Goal: Task Accomplishment & Management: Manage account settings

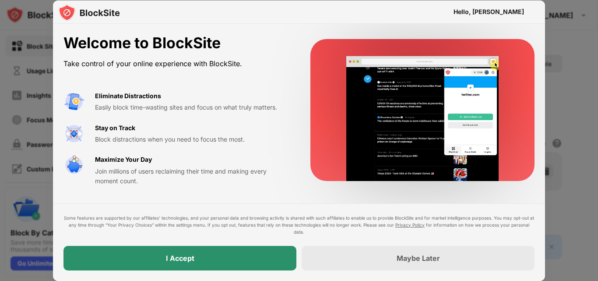
click at [179, 268] on div "I Accept" at bounding box center [179, 258] width 233 height 25
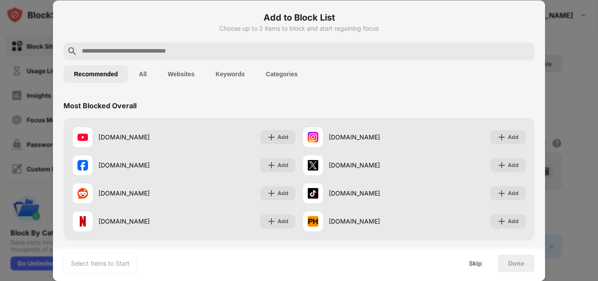
click at [268, 76] on button "Categories" at bounding box center [281, 74] width 53 height 18
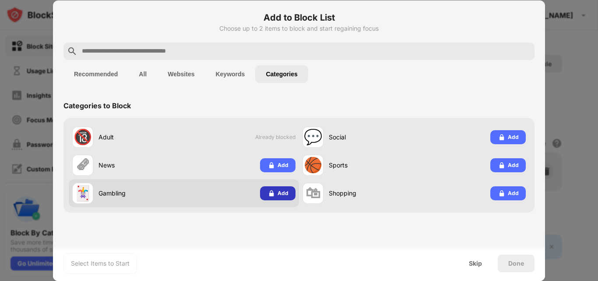
click at [270, 197] on img at bounding box center [271, 193] width 9 height 9
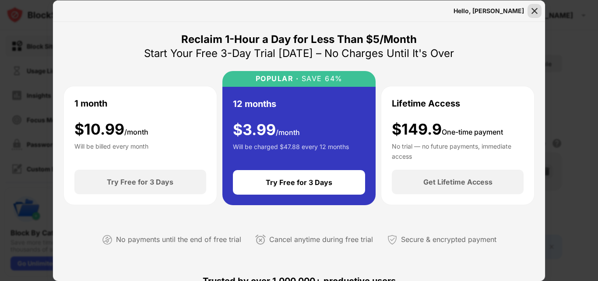
click at [532, 10] on img at bounding box center [534, 11] width 9 height 9
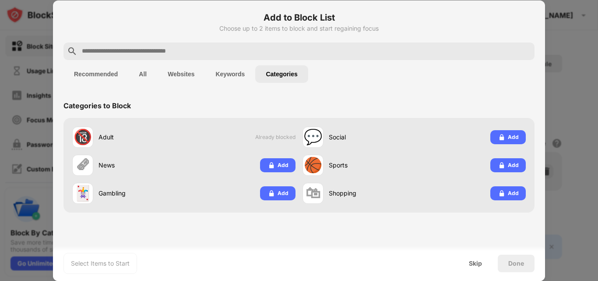
click at [236, 76] on button "Keywords" at bounding box center [230, 74] width 50 height 18
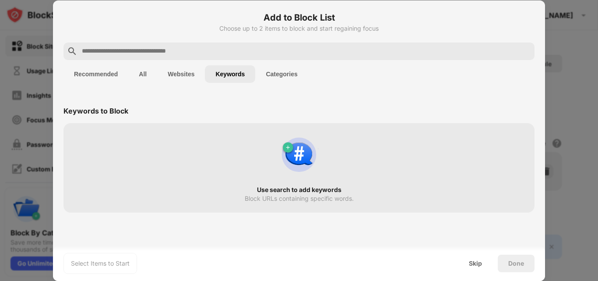
click at [185, 80] on button "Websites" at bounding box center [181, 74] width 48 height 18
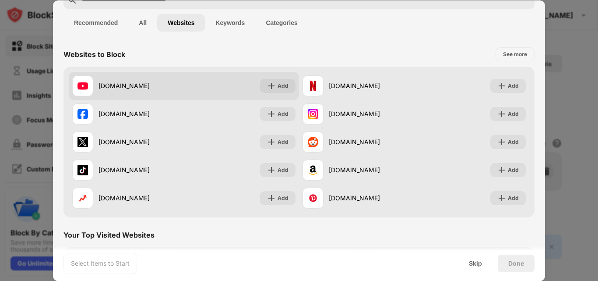
scroll to position [53, 0]
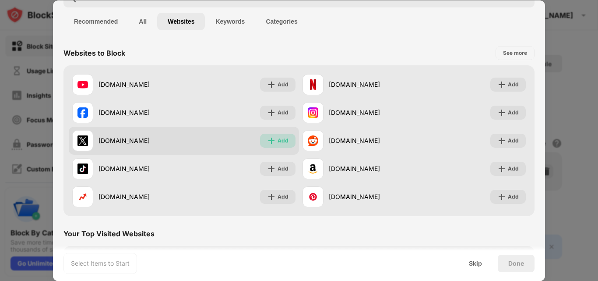
click at [277, 140] on div "Add" at bounding box center [282, 140] width 11 height 9
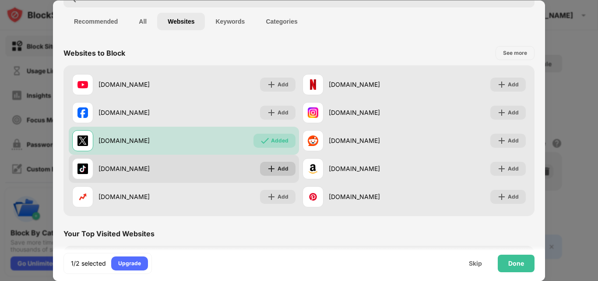
click at [278, 172] on div "Add" at bounding box center [282, 168] width 11 height 9
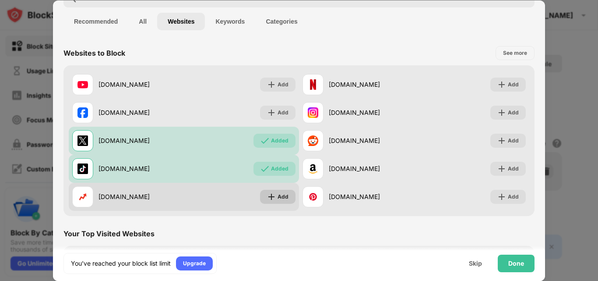
click at [278, 194] on div "Add" at bounding box center [282, 196] width 11 height 9
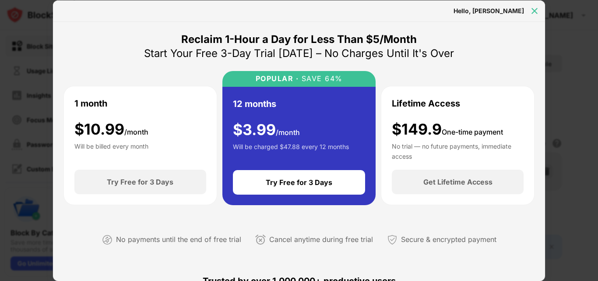
click at [540, 8] on div at bounding box center [534, 11] width 14 height 14
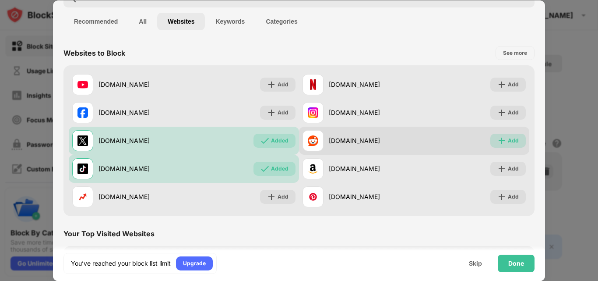
click at [498, 134] on div "Add" at bounding box center [507, 140] width 35 height 14
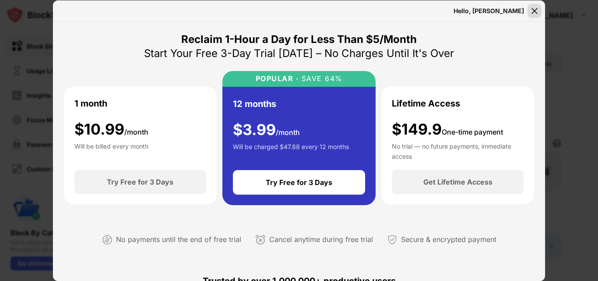
click at [538, 7] on img at bounding box center [534, 11] width 9 height 9
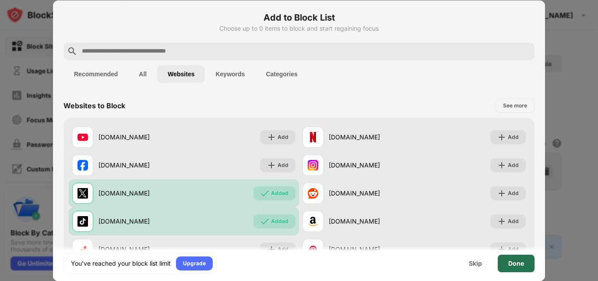
click at [514, 269] on div "Done" at bounding box center [516, 263] width 37 height 18
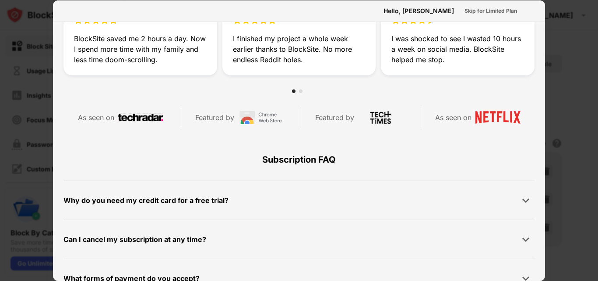
scroll to position [427, 0]
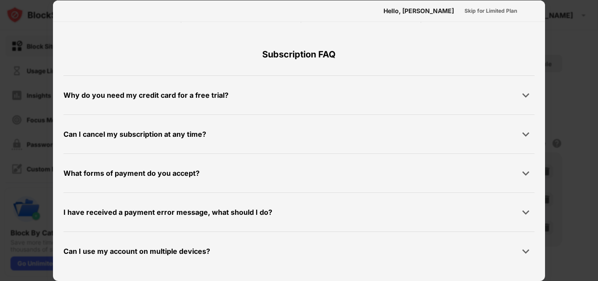
click at [278, 246] on div "Can I use my account on multiple devices?" at bounding box center [298, 251] width 471 height 18
click at [184, 247] on div "Can I use my account on multiple devices?" at bounding box center [136, 251] width 147 height 13
click at [526, 247] on div at bounding box center [526, 251] width 18 height 18
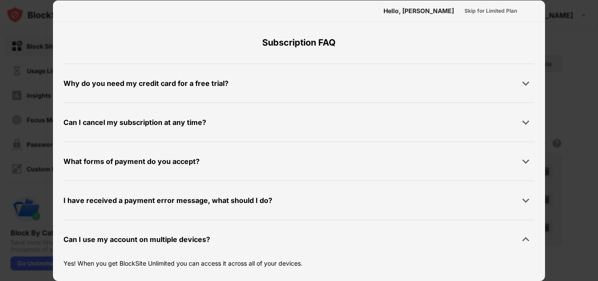
scroll to position [447, 0]
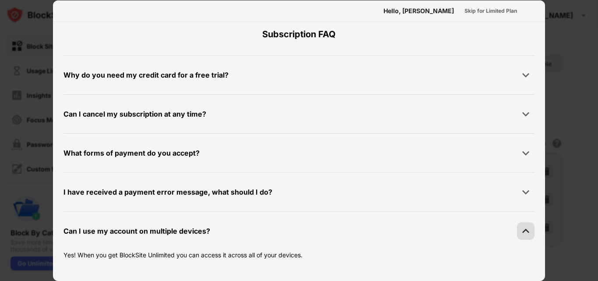
click at [524, 231] on div at bounding box center [526, 231] width 18 height 18
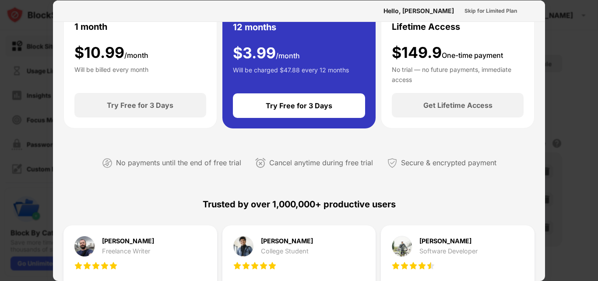
scroll to position [53, 0]
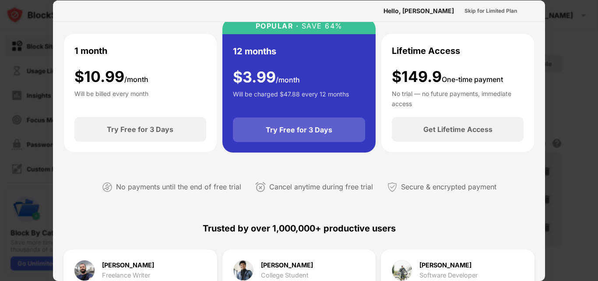
click at [298, 135] on div "Try Free for 3 Days" at bounding box center [299, 129] width 133 height 25
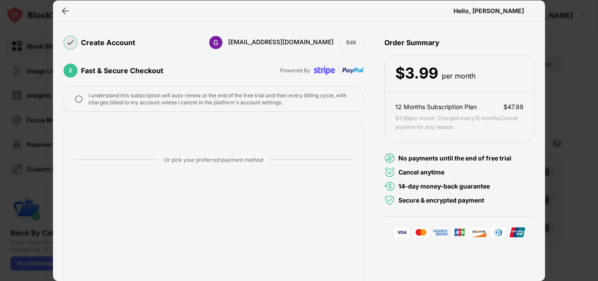
scroll to position [105, 0]
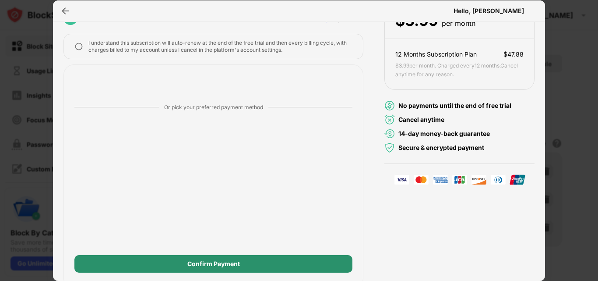
click at [203, 258] on div "Confirm Payment" at bounding box center [213, 264] width 278 height 18
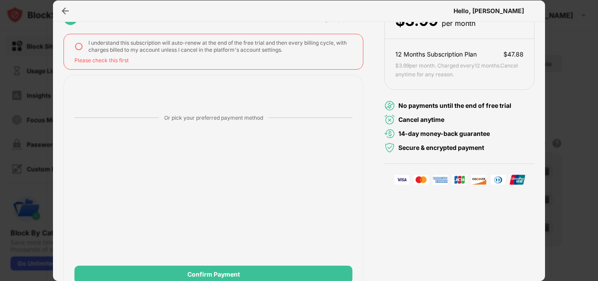
click at [223, 46] on div "I understand this subscription will auto-renew at the end of the free trial and…" at bounding box center [220, 46] width 264 height 14
click at [80, 46] on img at bounding box center [78, 46] width 9 height 9
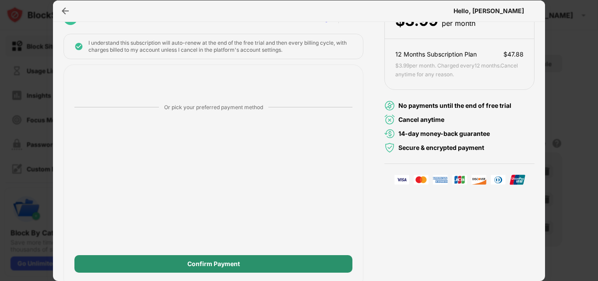
click at [160, 262] on div "Confirm Payment" at bounding box center [213, 264] width 278 height 18
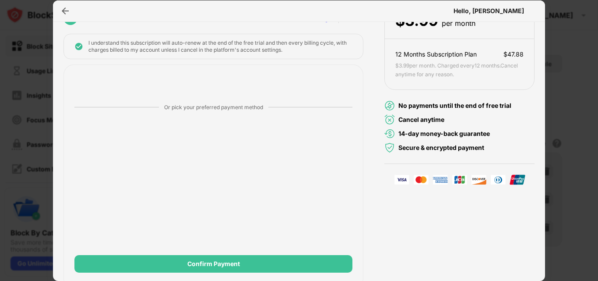
scroll to position [0, 0]
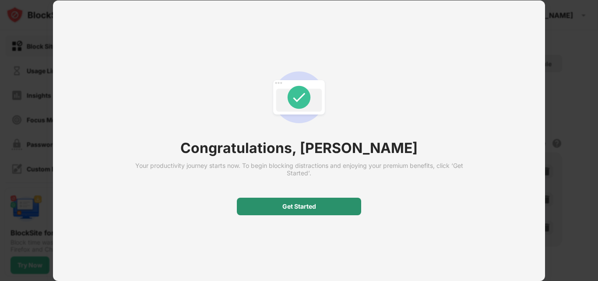
click at [331, 208] on div "Get Started" at bounding box center [299, 206] width 124 height 18
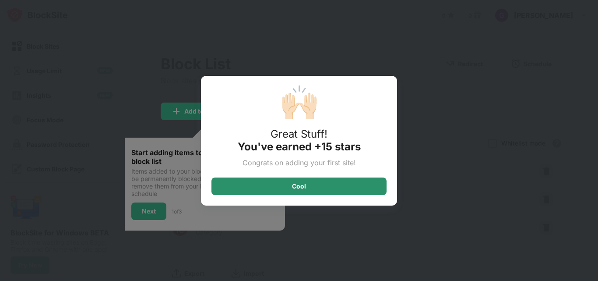
click at [334, 179] on div "Cool" at bounding box center [298, 186] width 175 height 18
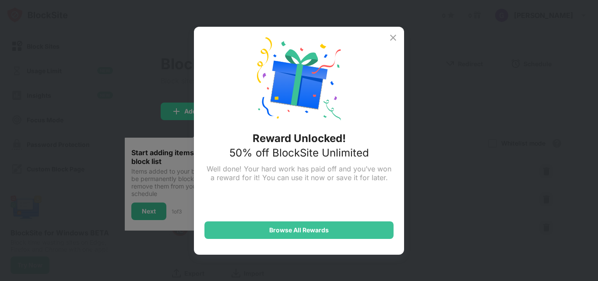
click at [400, 40] on div "Reward Unlocked! 50% off BlockSite Unlimited Well done! Your hard work has paid…" at bounding box center [299, 141] width 210 height 228
click at [396, 36] on img at bounding box center [393, 37] width 11 height 11
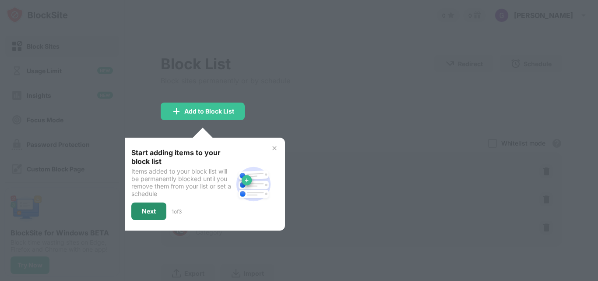
click at [150, 209] on div "Next" at bounding box center [149, 210] width 14 height 7
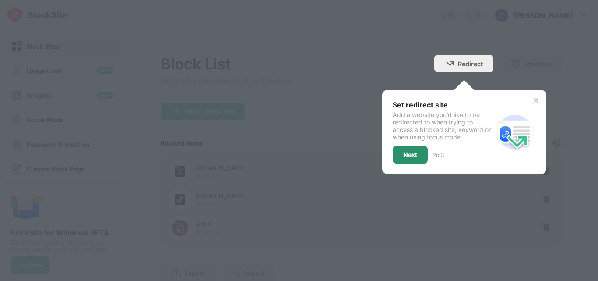
click at [407, 158] on div "Next" at bounding box center [410, 155] width 35 height 18
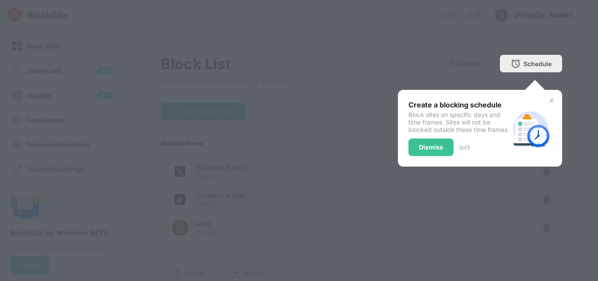
click at [410, 153] on div "Dismiss" at bounding box center [430, 147] width 45 height 18
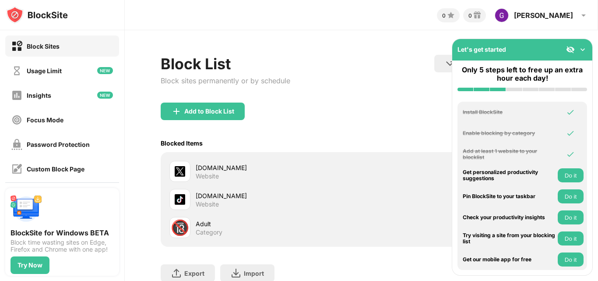
click at [583, 47] on img at bounding box center [582, 49] width 9 height 9
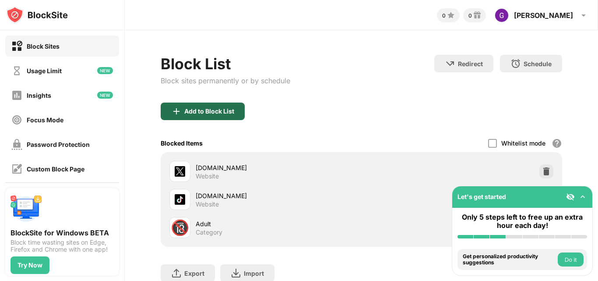
click at [192, 110] on div "Add to Block List" at bounding box center [209, 111] width 50 height 7
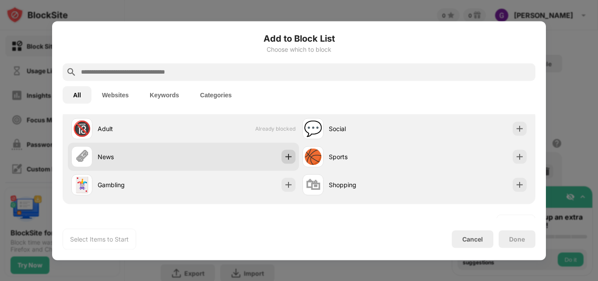
scroll to position [53, 0]
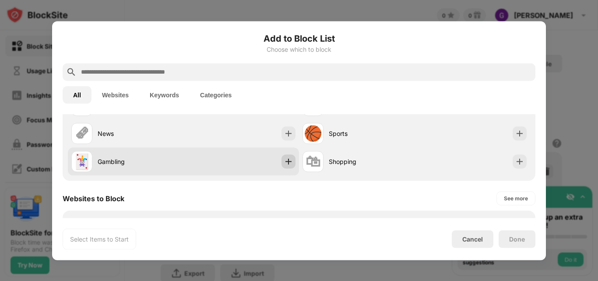
click at [284, 155] on div at bounding box center [288, 161] width 14 height 14
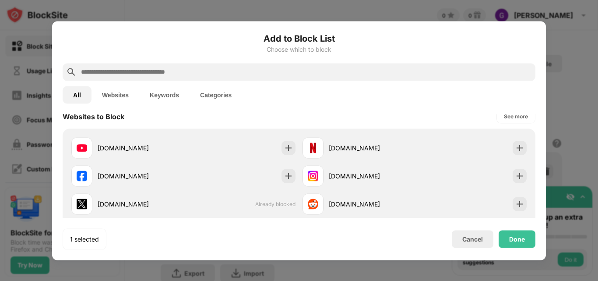
scroll to position [158, 0]
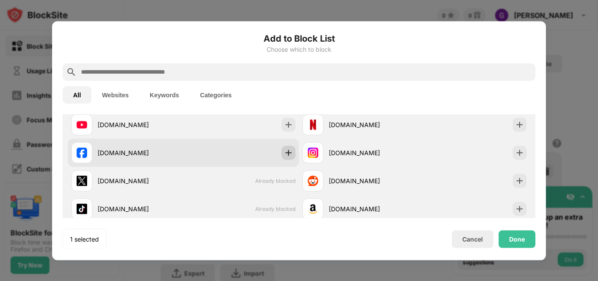
click at [284, 148] on img at bounding box center [288, 152] width 9 height 9
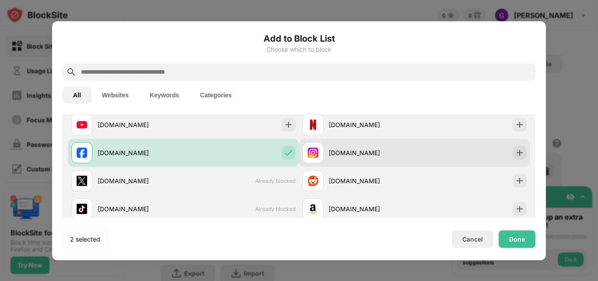
click at [505, 149] on div "instagram.com" at bounding box center [414, 152] width 231 height 28
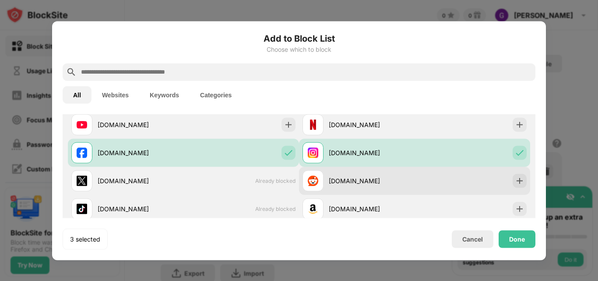
click at [492, 186] on div "reddit.com" at bounding box center [414, 180] width 231 height 28
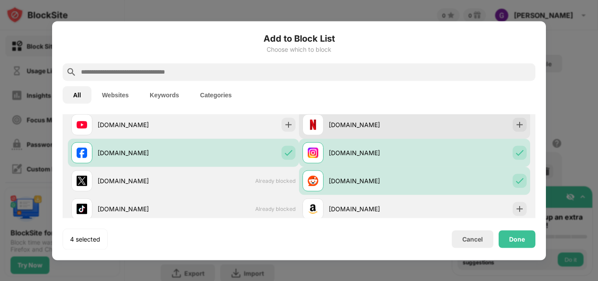
click at [432, 128] on div "netflix.com" at bounding box center [414, 124] width 231 height 28
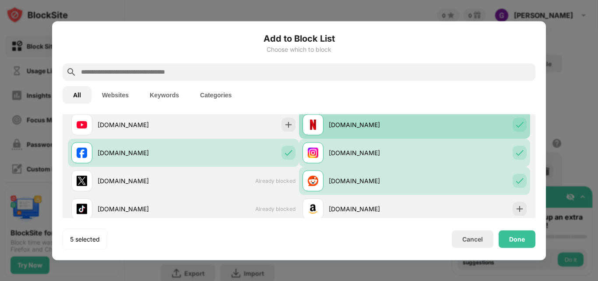
click at [432, 130] on div "netflix.com" at bounding box center [414, 124] width 231 height 28
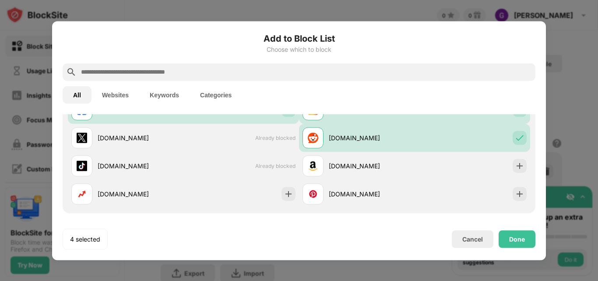
scroll to position [263, 0]
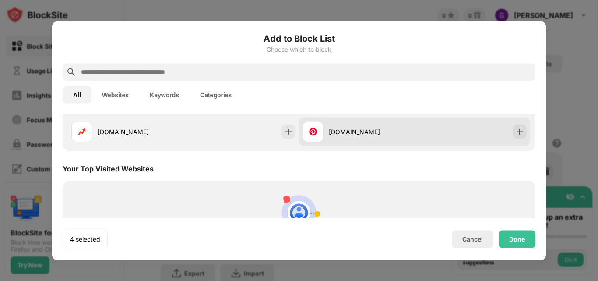
click at [430, 123] on div "pinterest.com" at bounding box center [414, 131] width 231 height 28
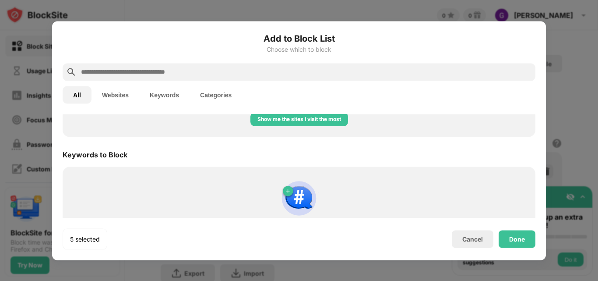
scroll to position [458, 0]
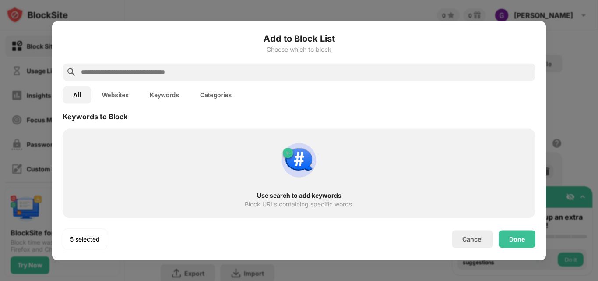
click at [109, 96] on button "Websites" at bounding box center [115, 95] width 48 height 18
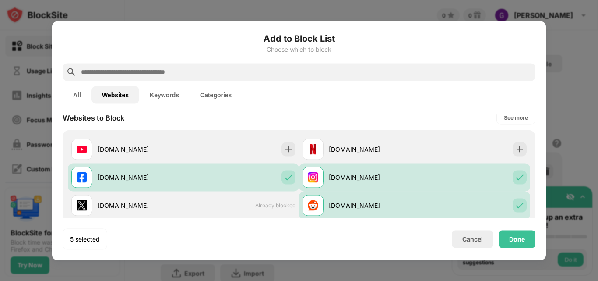
scroll to position [0, 0]
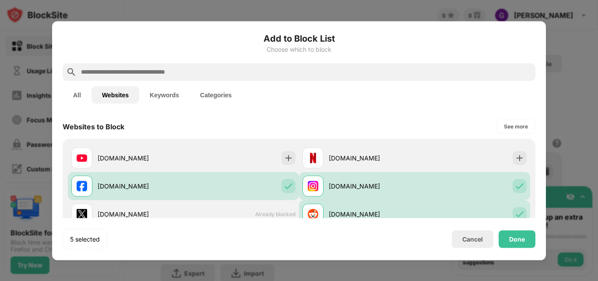
click at [153, 99] on button "Keywords" at bounding box center [164, 95] width 50 height 18
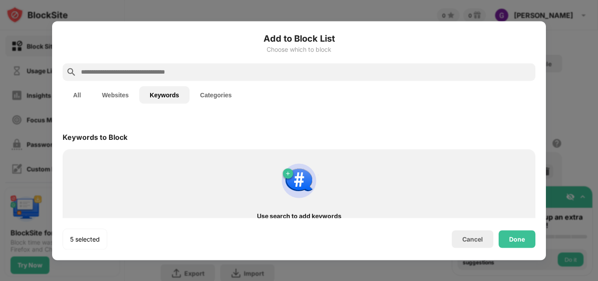
click at [247, 97] on div "All Websites Keywords Categories" at bounding box center [299, 95] width 473 height 28
click at [236, 97] on button "Categories" at bounding box center [216, 95] width 53 height 18
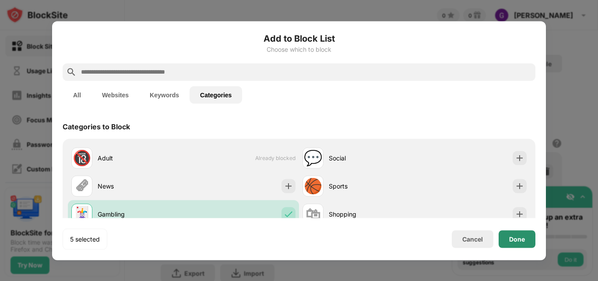
click at [509, 235] on div "Done" at bounding box center [517, 238] width 16 height 7
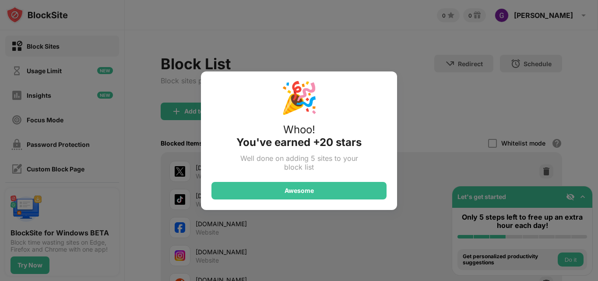
scroll to position [53, 0]
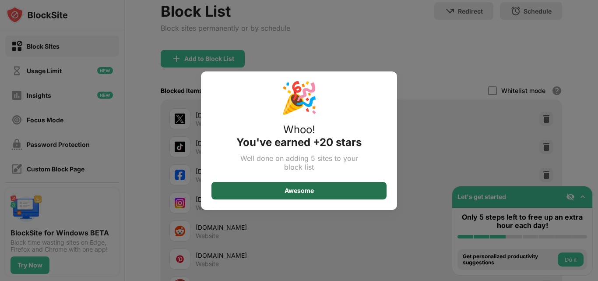
click at [351, 192] on div "Awesome" at bounding box center [298, 191] width 175 height 18
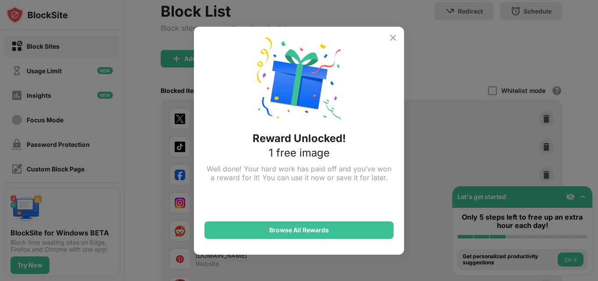
click at [393, 38] on img at bounding box center [393, 37] width 11 height 11
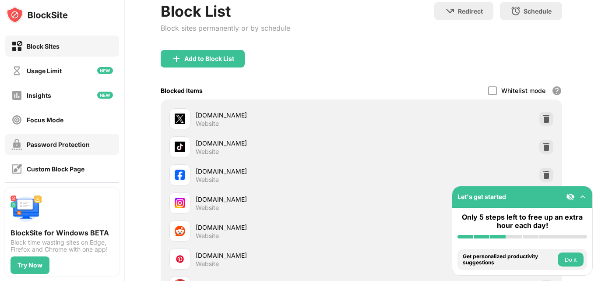
click at [62, 140] on div "Password Protection" at bounding box center [58, 143] width 63 height 7
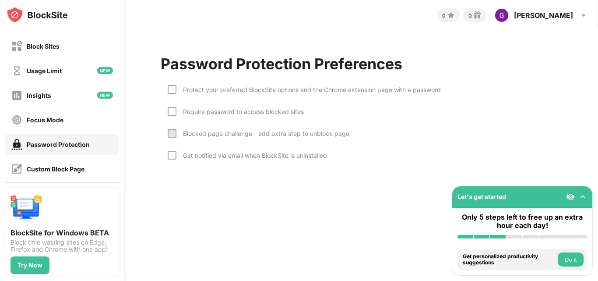
click at [269, 87] on div "Protect your preferred BlockSite options and the Chrome extension page with a p…" at bounding box center [308, 89] width 264 height 7
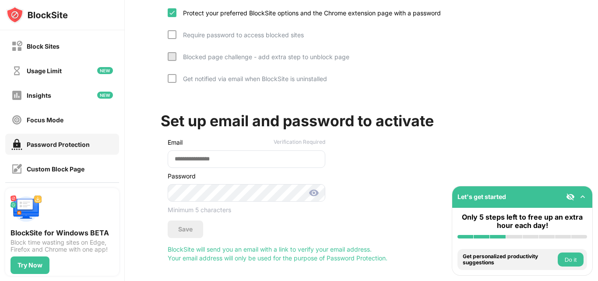
scroll to position [89, 0]
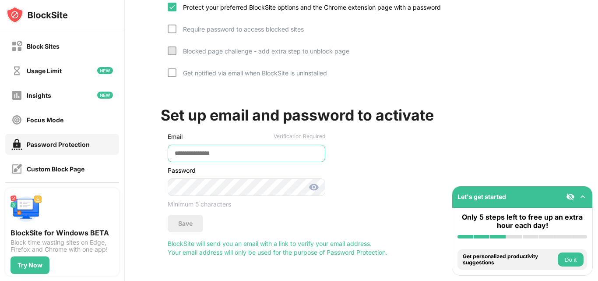
click at [227, 151] on input "email" at bounding box center [247, 153] width 158 height 18
type input "*"
type input "**********"
click at [311, 184] on img at bounding box center [314, 187] width 11 height 11
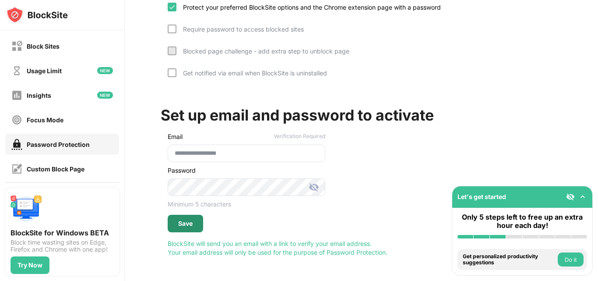
click at [182, 222] on div "Save" at bounding box center [185, 223] width 35 height 18
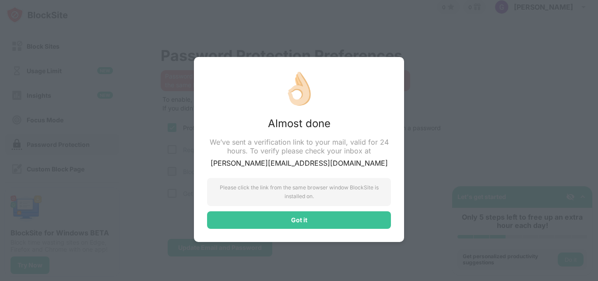
scroll to position [15, 0]
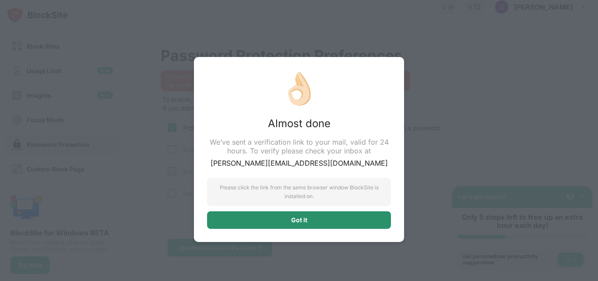
click at [255, 219] on div "Got it" at bounding box center [299, 220] width 184 height 18
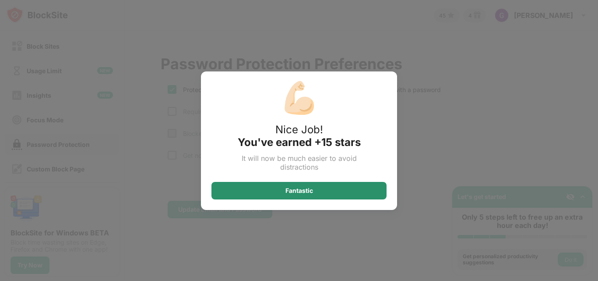
click at [310, 193] on div "Fantastic" at bounding box center [299, 190] width 28 height 7
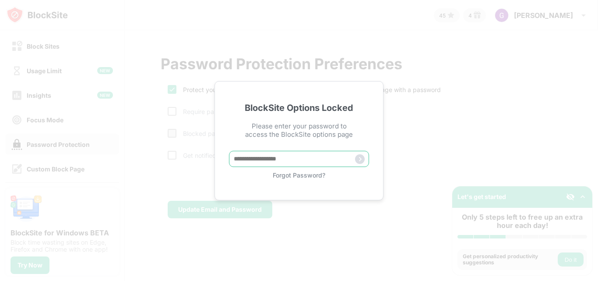
click at [310, 162] on input "text" at bounding box center [299, 159] width 140 height 16
type input "**********"
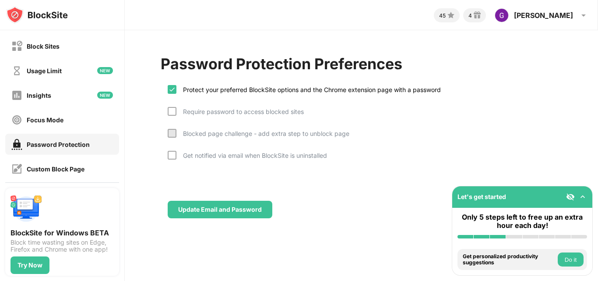
click at [289, 109] on div "Require password to access blocked sites" at bounding box center [239, 111] width 127 height 7
click at [291, 159] on div "Get notified via email when BlockSite is uninstalled" at bounding box center [247, 162] width 159 height 22
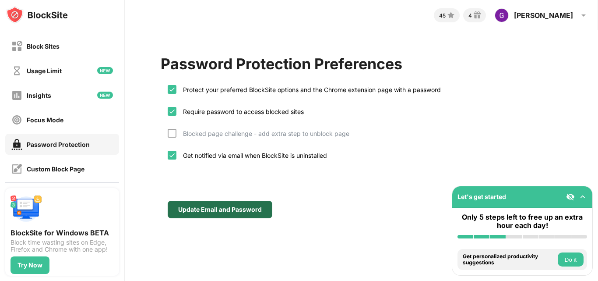
click at [263, 209] on div "Update Email and Password" at bounding box center [220, 209] width 105 height 18
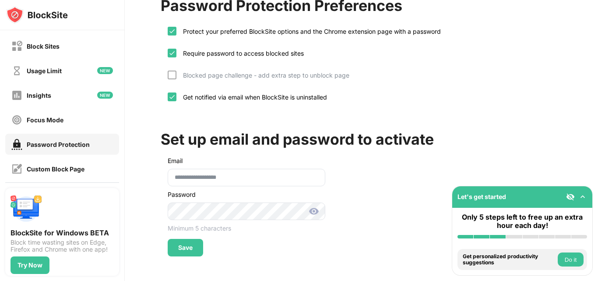
scroll to position [65, 0]
click at [172, 254] on div "**********" at bounding box center [361, 126] width 473 height 309
click at [179, 244] on div "Save" at bounding box center [185, 247] width 14 height 7
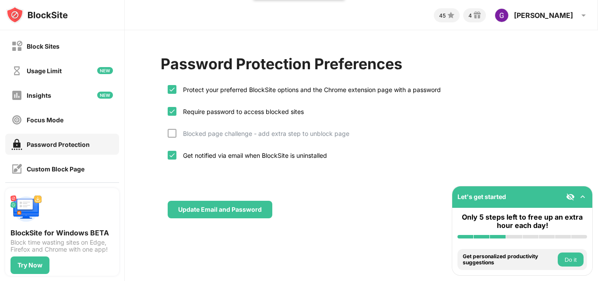
scroll to position [0, 0]
click at [48, 79] on div "Usage Limit" at bounding box center [62, 70] width 114 height 21
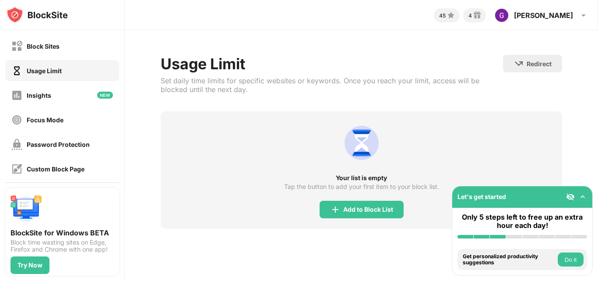
click at [582, 197] on img at bounding box center [582, 196] width 9 height 9
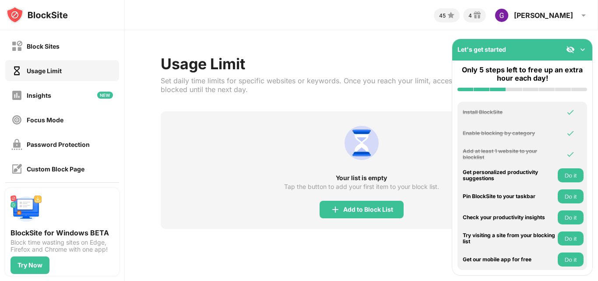
click at [569, 48] on img at bounding box center [570, 49] width 9 height 9
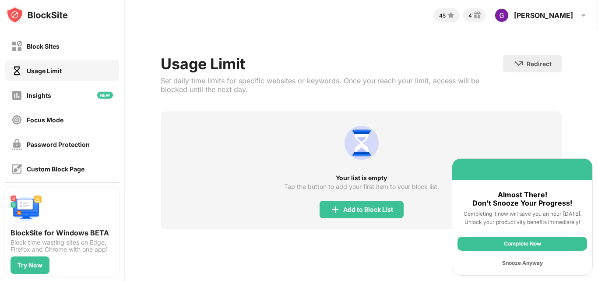
click at [548, 247] on div "Complete Now" at bounding box center [522, 243] width 130 height 14
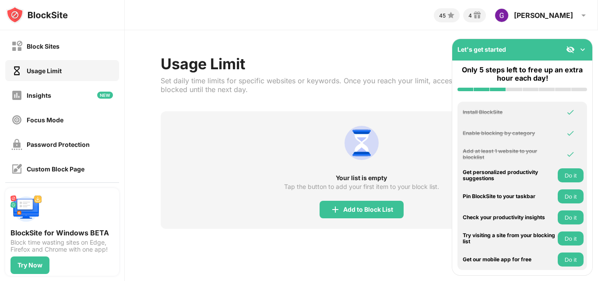
click at [567, 239] on button "Do it" at bounding box center [571, 238] width 26 height 14
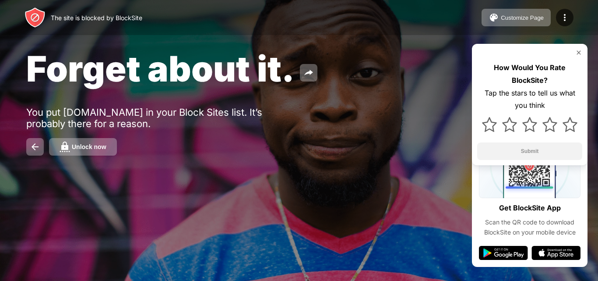
click at [577, 51] on img at bounding box center [578, 52] width 7 height 7
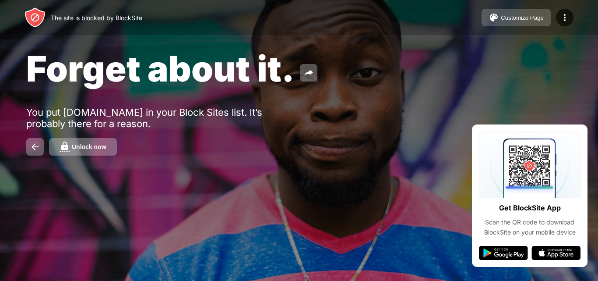
click at [525, 15] on div "Customize Page" at bounding box center [522, 17] width 43 height 7
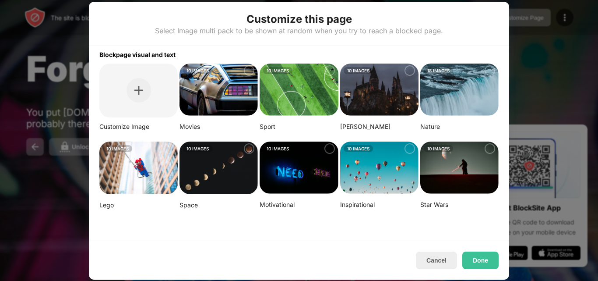
click at [457, 168] on img at bounding box center [459, 167] width 78 height 53
click at [476, 255] on button "Done" at bounding box center [480, 260] width 36 height 18
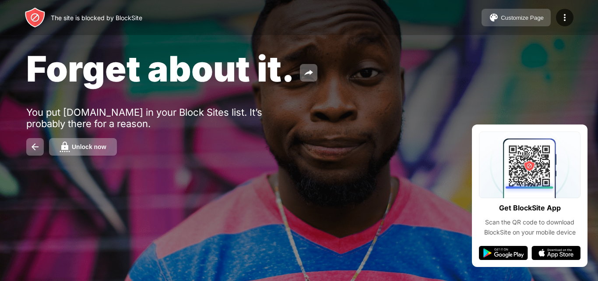
click at [532, 9] on button "Customize Page" at bounding box center [515, 18] width 69 height 18
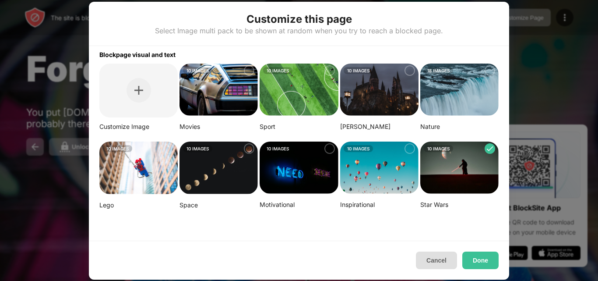
click at [448, 264] on button "Cancel" at bounding box center [436, 260] width 41 height 18
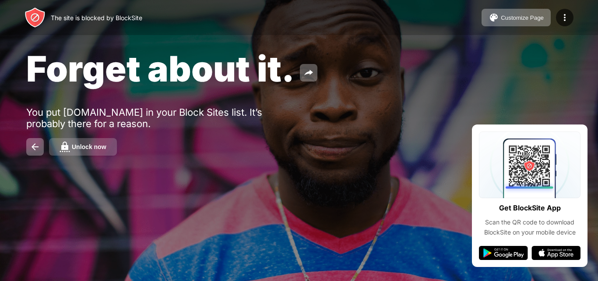
click at [89, 149] on div "Unlock now" at bounding box center [89, 146] width 35 height 7
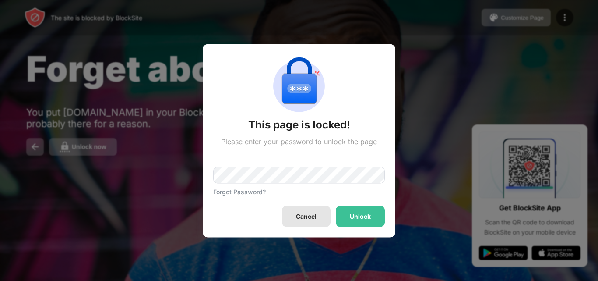
click at [306, 214] on div "Cancel" at bounding box center [306, 215] width 21 height 7
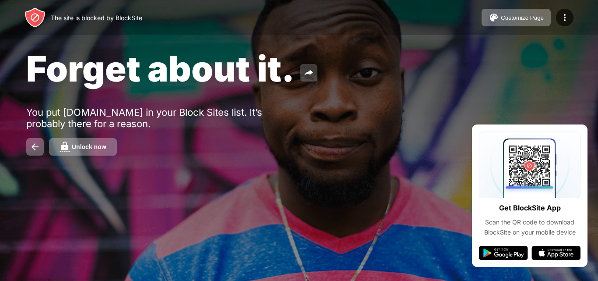
click at [303, 74] on img at bounding box center [308, 72] width 11 height 11
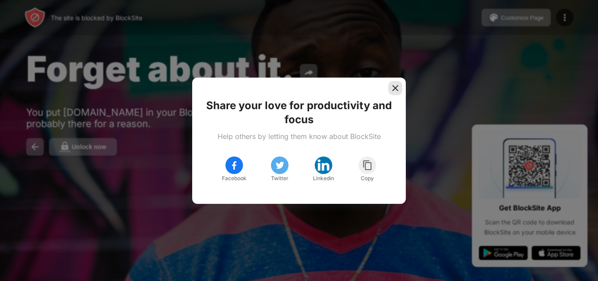
click at [398, 86] on img at bounding box center [395, 88] width 9 height 9
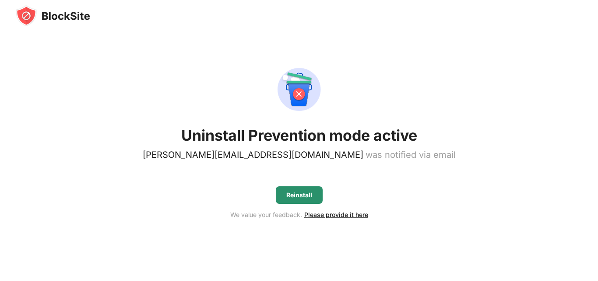
click at [302, 198] on div "Reinstall" at bounding box center [299, 194] width 26 height 7
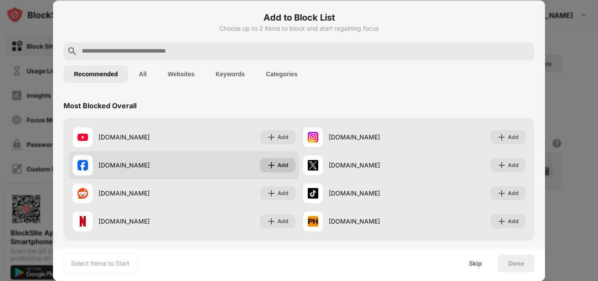
click at [272, 159] on div "Add" at bounding box center [277, 165] width 35 height 14
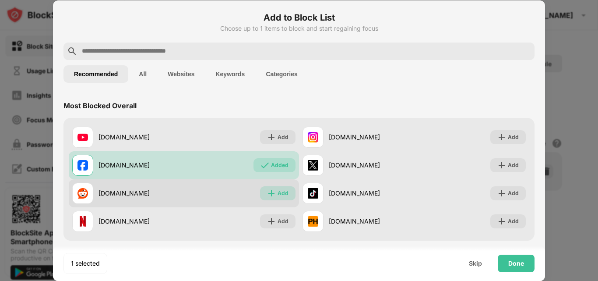
click at [273, 197] on div "Add" at bounding box center [277, 193] width 35 height 14
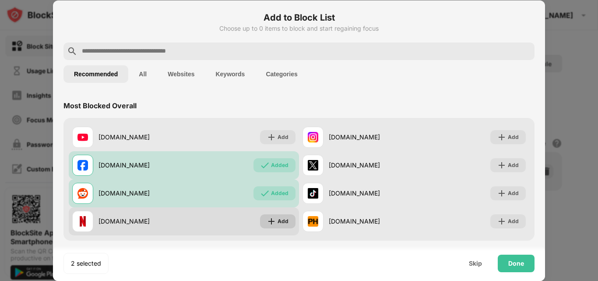
click at [273, 225] on div "Add" at bounding box center [277, 221] width 35 height 14
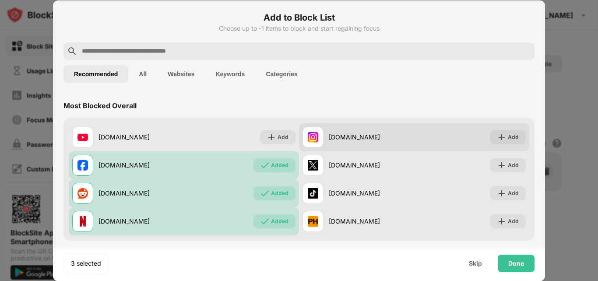
click at [508, 145] on div "instagram.com Add" at bounding box center [414, 137] width 230 height 28
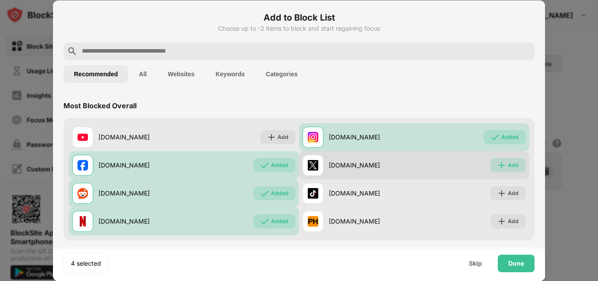
click at [509, 165] on div "Add" at bounding box center [513, 165] width 11 height 9
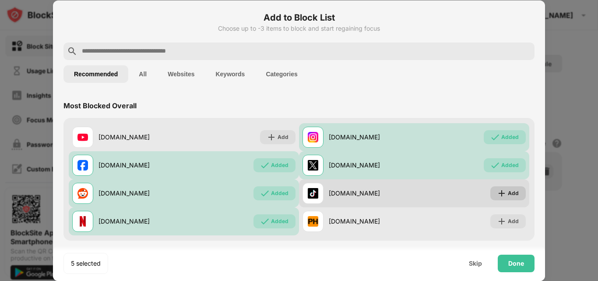
click at [507, 187] on div "Add" at bounding box center [507, 193] width 35 height 14
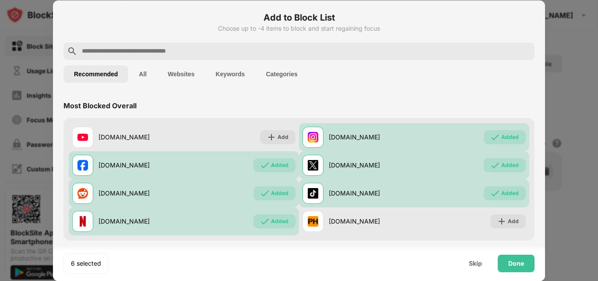
click at [214, 74] on button "Keywords" at bounding box center [230, 74] width 50 height 18
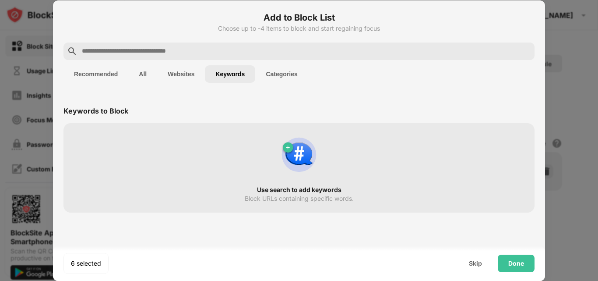
click at [282, 68] on button "Categories" at bounding box center [281, 74] width 53 height 18
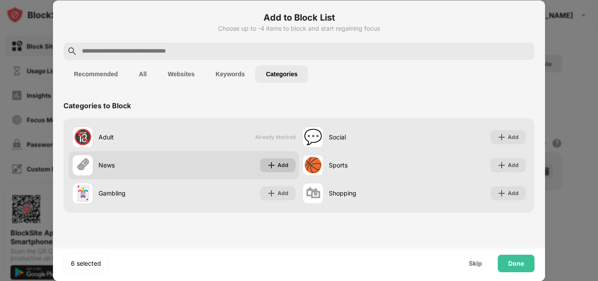
click at [277, 161] on div "Add" at bounding box center [277, 165] width 35 height 14
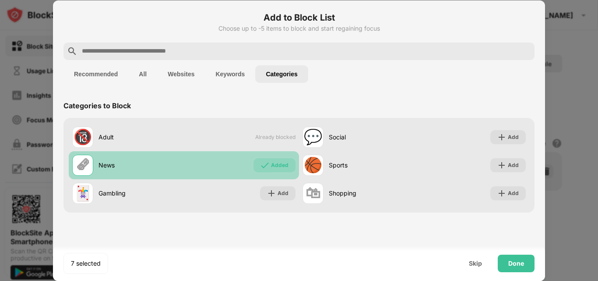
click at [277, 161] on div "Added" at bounding box center [280, 165] width 18 height 9
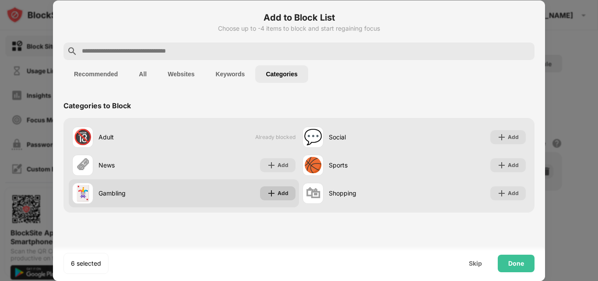
click at [280, 193] on div "Add" at bounding box center [282, 193] width 11 height 9
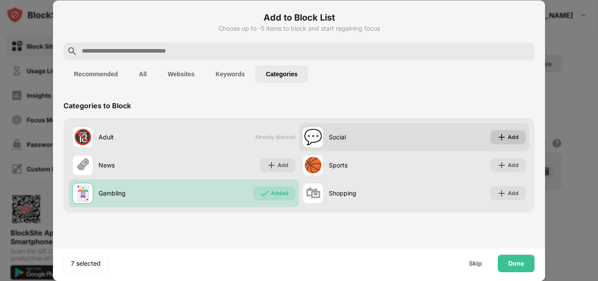
click at [512, 142] on div "Add" at bounding box center [507, 137] width 35 height 14
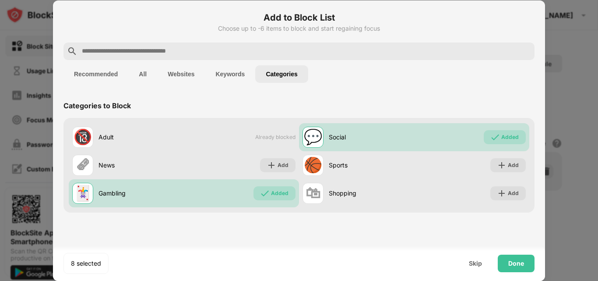
click at [120, 69] on button "Recommended" at bounding box center [95, 74] width 65 height 18
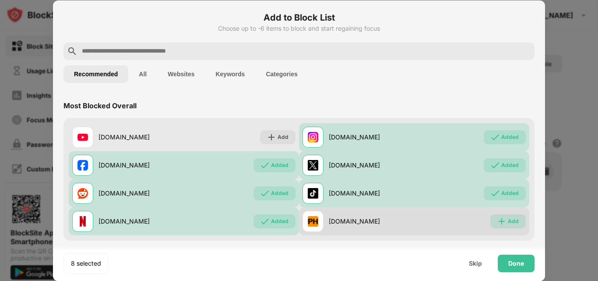
click at [513, 224] on div "Add" at bounding box center [507, 221] width 35 height 14
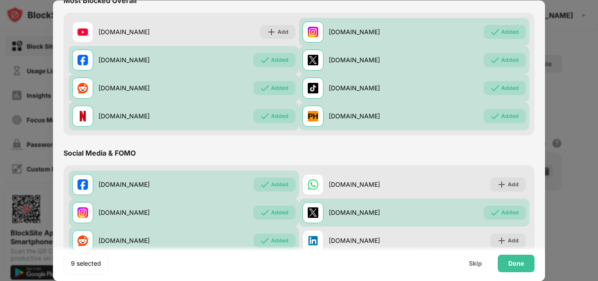
scroll to position [263, 0]
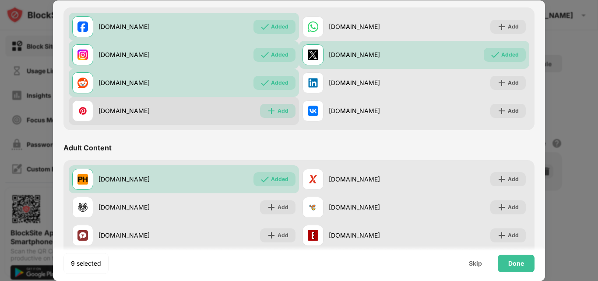
click at [275, 105] on div "Add" at bounding box center [277, 111] width 35 height 14
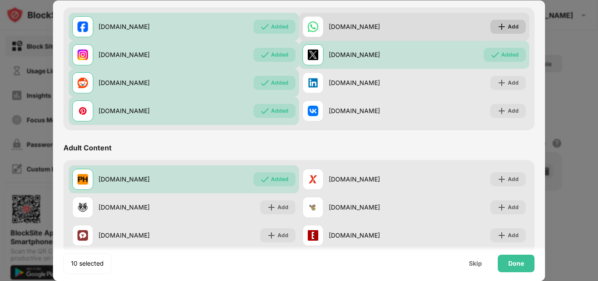
click at [498, 21] on div "Add" at bounding box center [507, 27] width 35 height 14
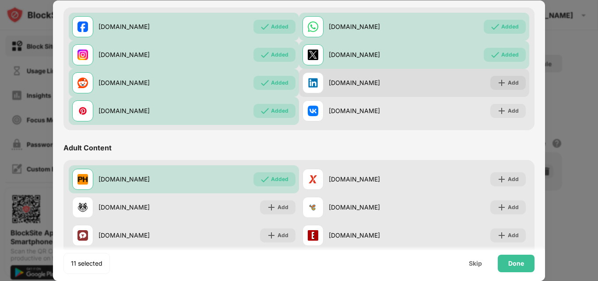
click at [498, 69] on div "linkedin.com Add" at bounding box center [414, 83] width 230 height 28
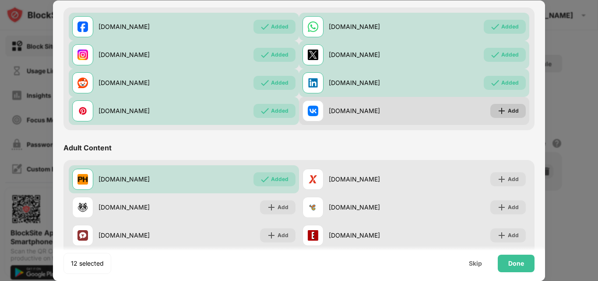
click at [497, 107] on img at bounding box center [501, 110] width 9 height 9
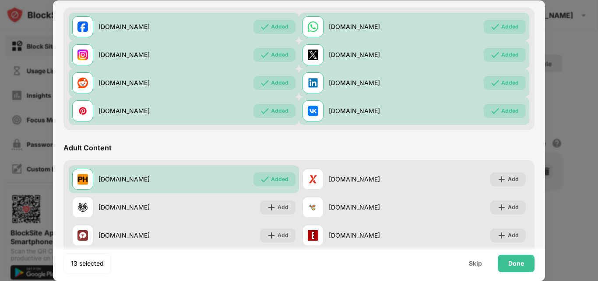
scroll to position [315, 0]
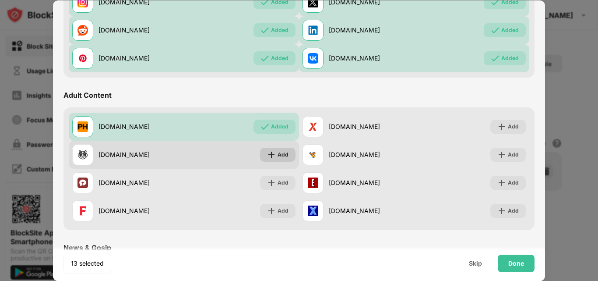
click at [273, 152] on img at bounding box center [271, 154] width 9 height 9
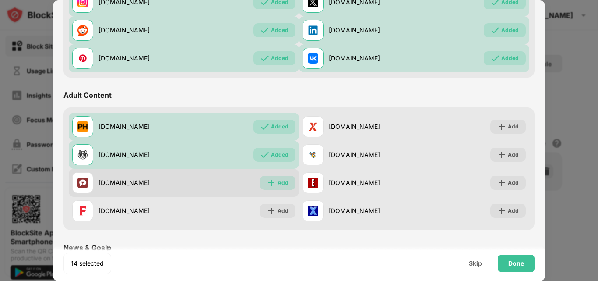
click at [272, 182] on img at bounding box center [271, 182] width 9 height 9
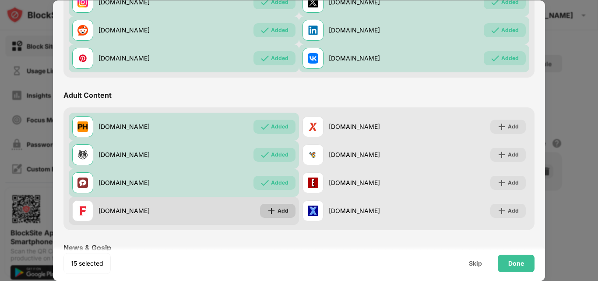
click at [274, 217] on div "Add" at bounding box center [277, 211] width 35 height 14
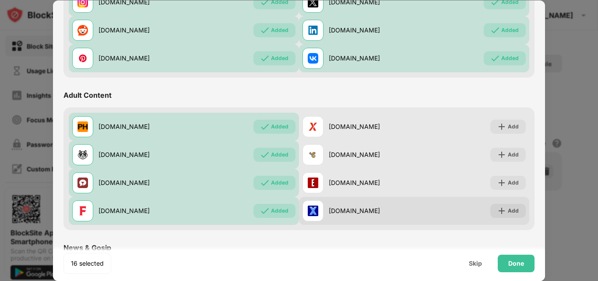
click at [433, 207] on div "xnxx.com Add" at bounding box center [414, 211] width 230 height 28
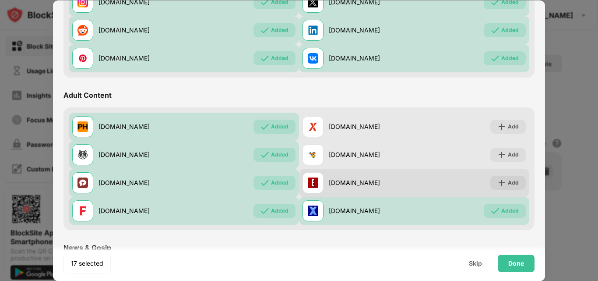
click at [433, 186] on div "eporner.com Add" at bounding box center [414, 183] width 230 height 28
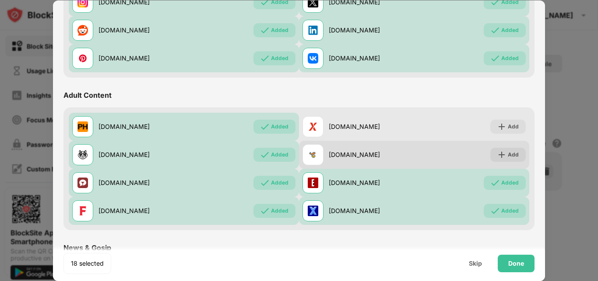
click at [435, 152] on div "chaturbate.com Add" at bounding box center [414, 154] width 230 height 28
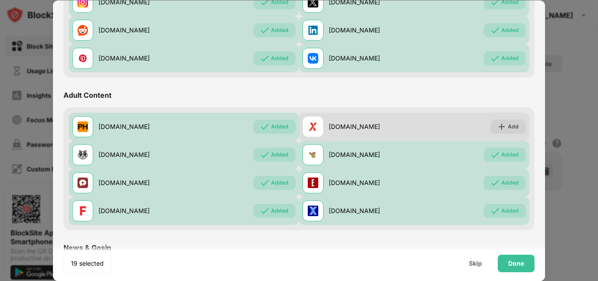
click at [438, 119] on div "xvideos.com Add" at bounding box center [414, 126] width 230 height 28
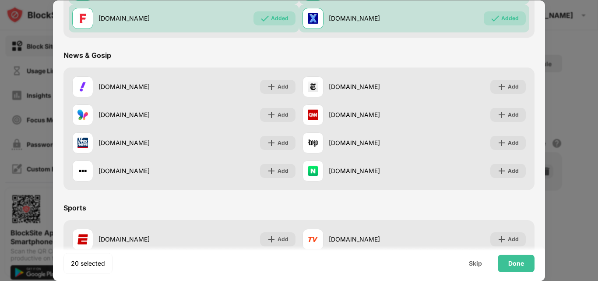
scroll to position [525, 0]
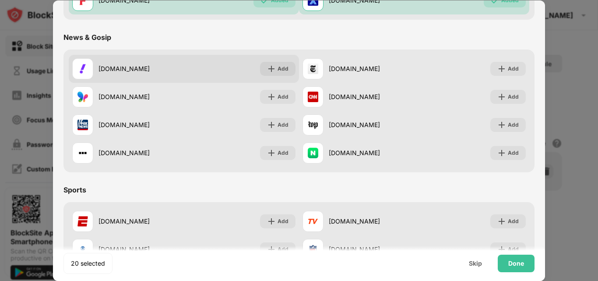
click at [211, 59] on div "yahoo.com Add" at bounding box center [184, 69] width 230 height 28
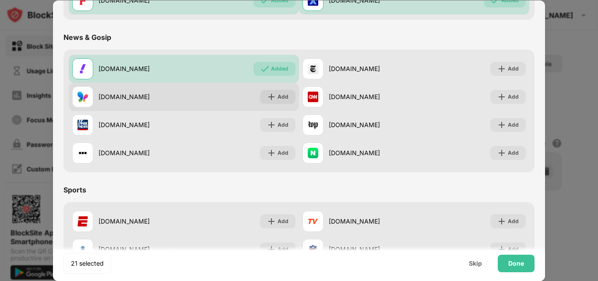
click at [206, 90] on div "msn.com Add" at bounding box center [184, 97] width 230 height 28
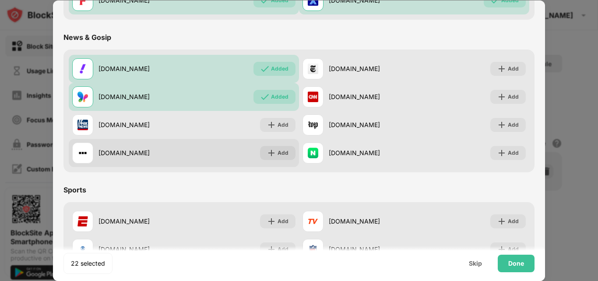
click at [216, 146] on div "bbc.com Add" at bounding box center [184, 153] width 230 height 28
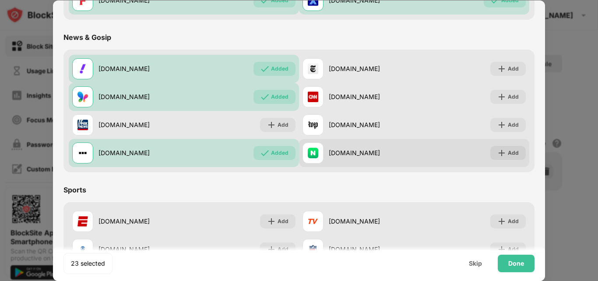
click at [395, 144] on div "naver.com" at bounding box center [358, 152] width 112 height 21
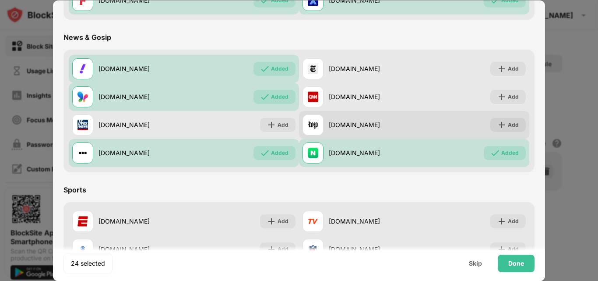
click at [396, 126] on div "washingtonpost.com" at bounding box center [371, 124] width 85 height 9
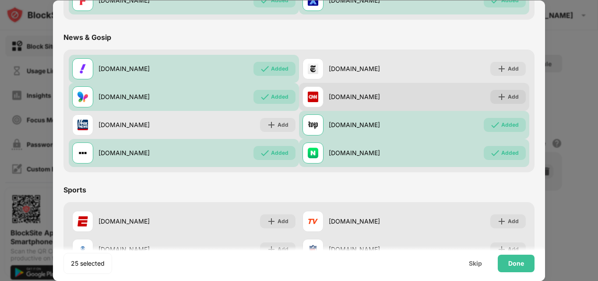
click at [396, 107] on div "cnn.com" at bounding box center [358, 96] width 112 height 21
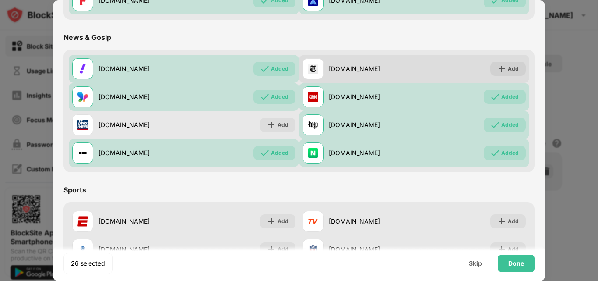
click at [396, 74] on div "nytimes.com" at bounding box center [358, 68] width 112 height 21
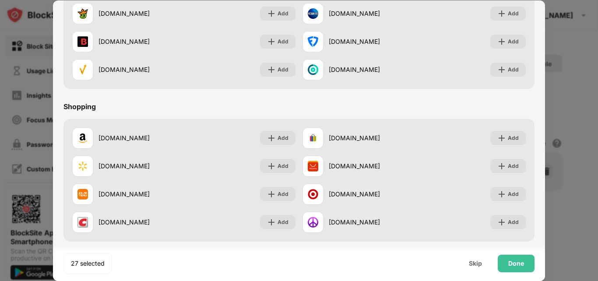
scroll to position [917, 0]
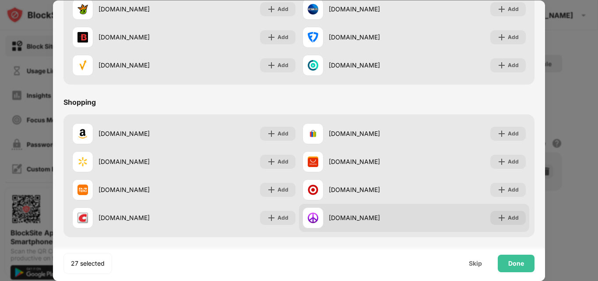
click at [446, 209] on div "craigslist.com Add" at bounding box center [414, 218] width 230 height 28
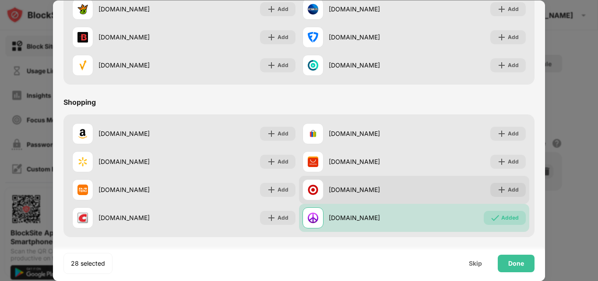
click at [444, 187] on div "target.com Add" at bounding box center [414, 190] width 230 height 28
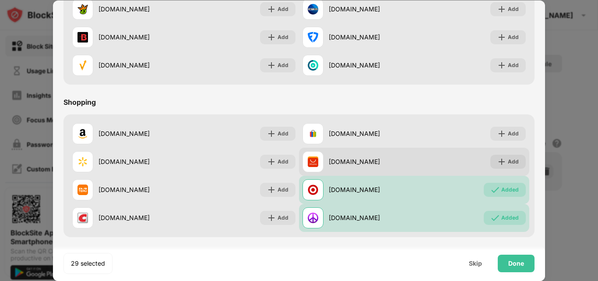
click at [444, 155] on div "aliexpress.com Add" at bounding box center [414, 161] width 230 height 28
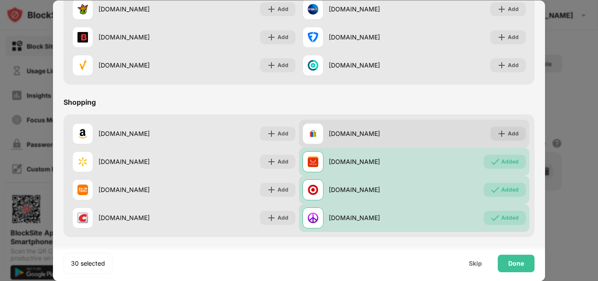
click at [444, 135] on div "ebay.com Add" at bounding box center [414, 133] width 230 height 28
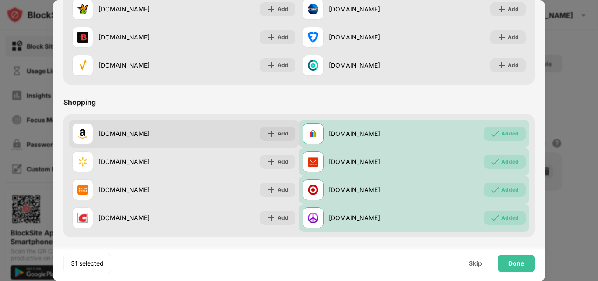
click at [258, 140] on div "amazon.com Add" at bounding box center [184, 133] width 230 height 28
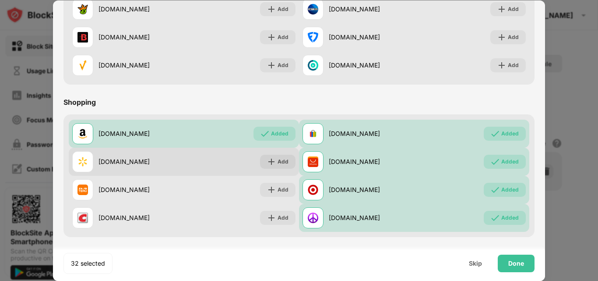
click at [247, 152] on div "walmart.com Add" at bounding box center [184, 161] width 230 height 28
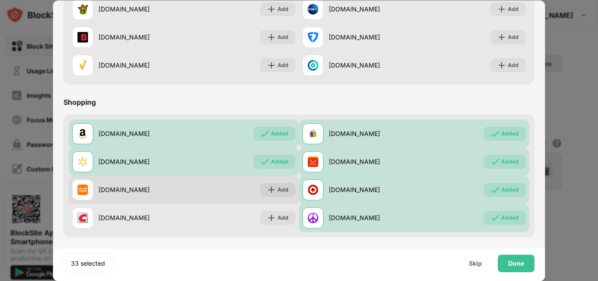
click at [235, 184] on div "temu.com Add" at bounding box center [184, 190] width 230 height 28
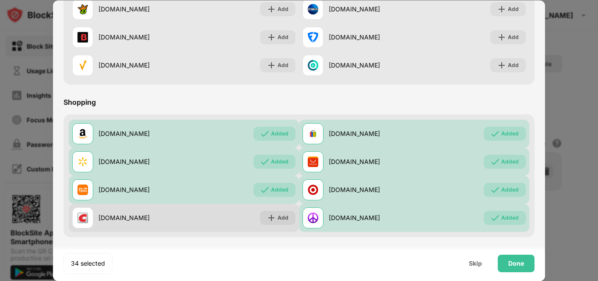
click at [235, 210] on div "costco.com Add" at bounding box center [184, 218] width 230 height 28
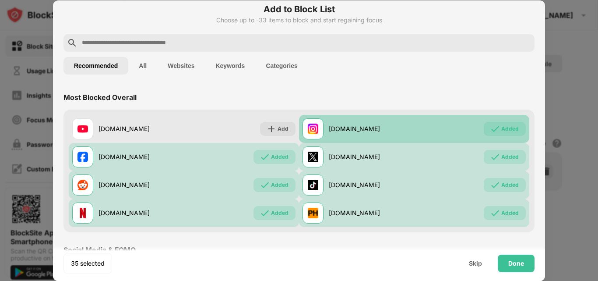
scroll to position [0, 0]
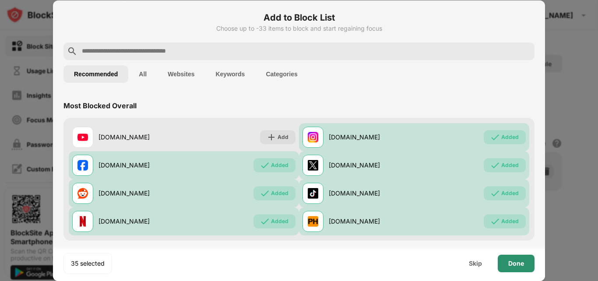
click at [514, 258] on div "Done" at bounding box center [516, 263] width 37 height 18
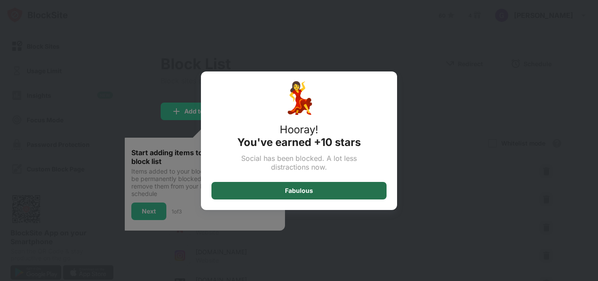
click at [304, 193] on div "Fabulous" at bounding box center [299, 190] width 28 height 7
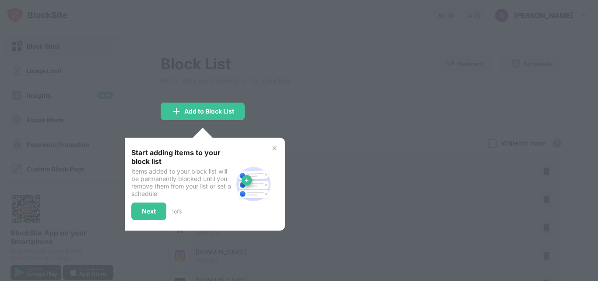
click at [304, 193] on div at bounding box center [299, 140] width 598 height 281
click at [140, 209] on div "Next" at bounding box center [148, 211] width 35 height 18
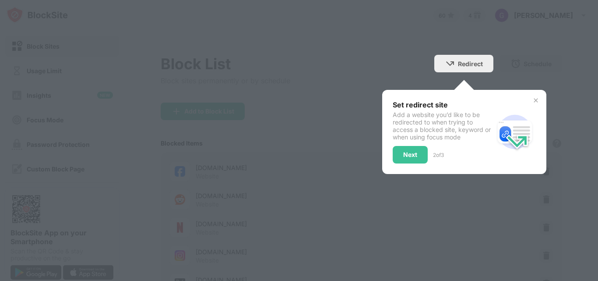
click at [397, 144] on div "Set redirect site Add a website you’d like to be redirected to when trying to a…" at bounding box center [443, 131] width 101 height 63
click at [403, 153] on div "Next" at bounding box center [410, 154] width 14 height 7
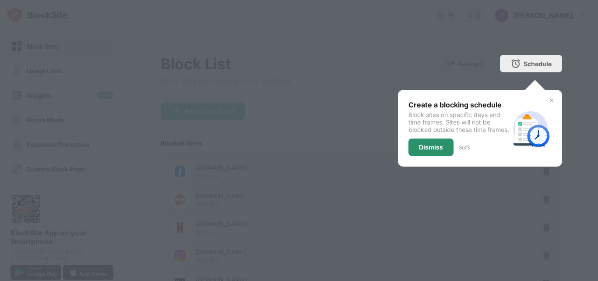
click at [419, 151] on div "Dismiss" at bounding box center [431, 147] width 24 height 7
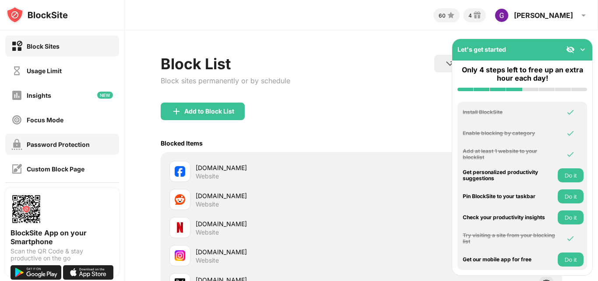
click at [82, 147] on div "Password Protection" at bounding box center [58, 143] width 63 height 7
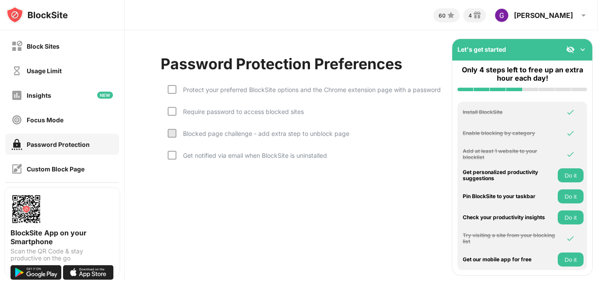
click at [226, 92] on div "Protect your preferred BlockSite options and the Chrome extension page with a p…" at bounding box center [308, 89] width 264 height 7
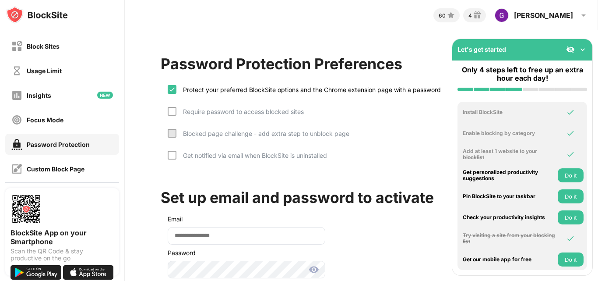
click at [227, 110] on div "Require password to access blocked sites" at bounding box center [239, 111] width 127 height 7
click at [226, 158] on div "Get notified via email when BlockSite is uninstalled" at bounding box center [251, 154] width 151 height 7
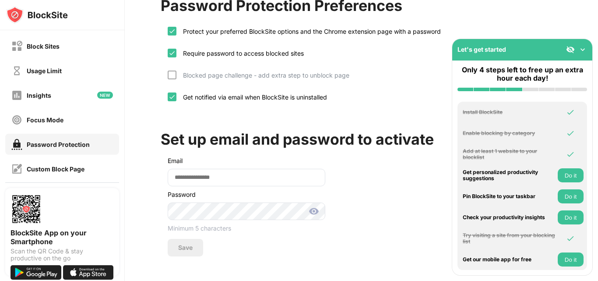
scroll to position [65, 0]
click at [585, 49] on img at bounding box center [582, 49] width 9 height 9
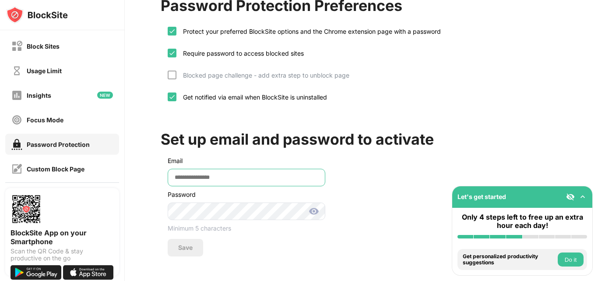
click at [253, 175] on input "email" at bounding box center [247, 178] width 158 height 18
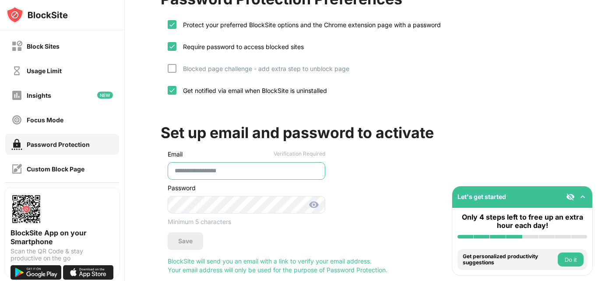
type input "**********"
click at [313, 208] on img at bounding box center [314, 204] width 11 height 11
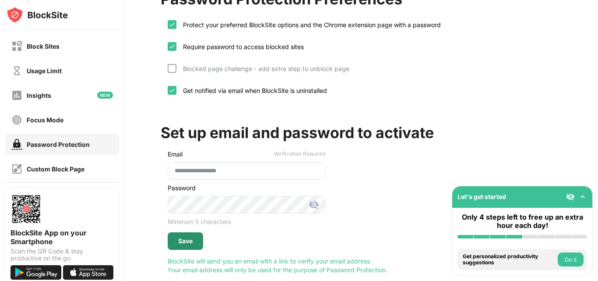
click at [198, 239] on div "Save" at bounding box center [185, 241] width 35 height 18
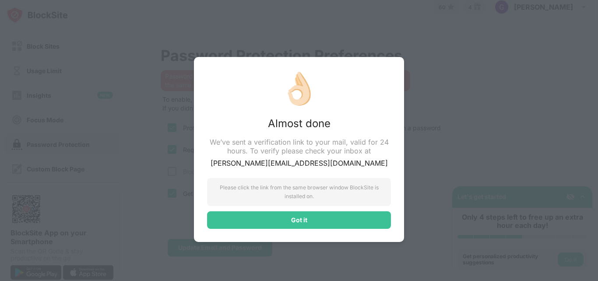
scroll to position [15, 0]
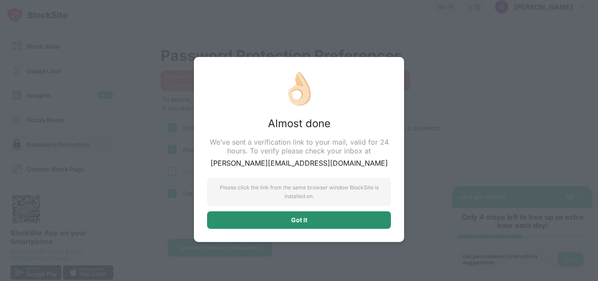
click at [276, 214] on div "Got it" at bounding box center [299, 220] width 184 height 18
